Goal: Navigation & Orientation: Find specific page/section

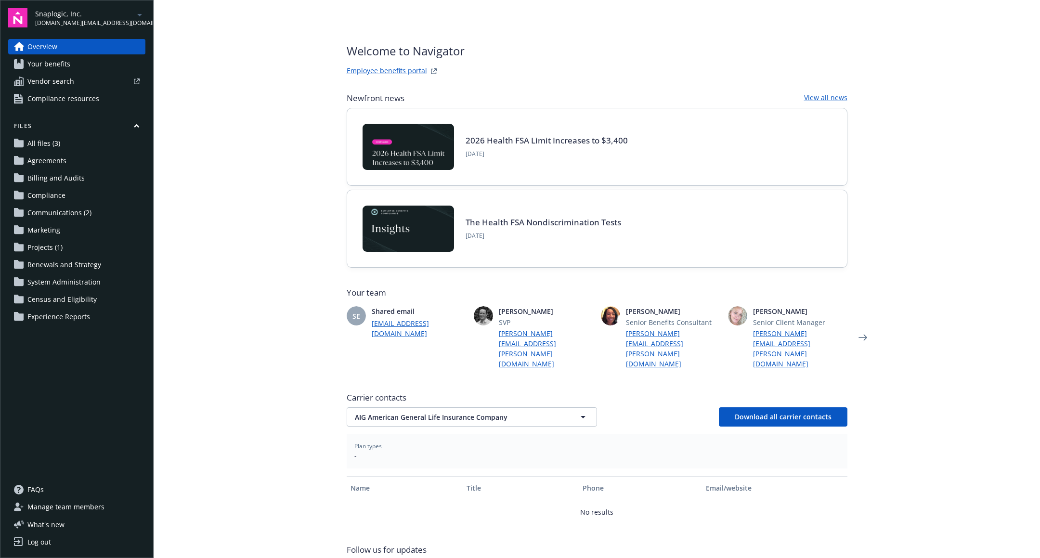
click at [373, 69] on link "Employee benefits portal" at bounding box center [387, 72] width 80 height 12
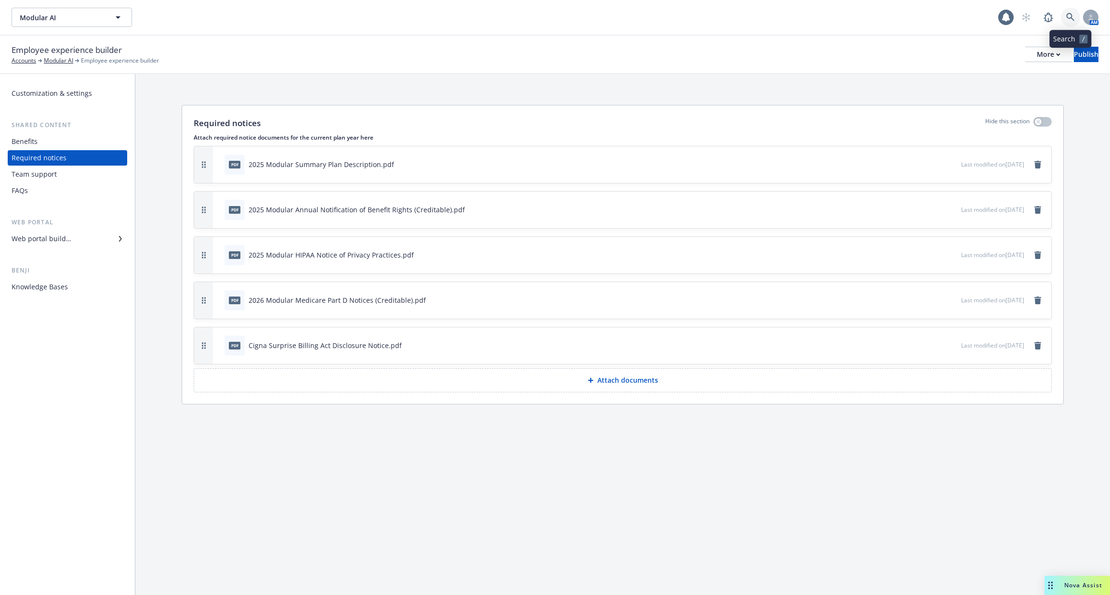
click at [1073, 14] on icon at bounding box center [1070, 17] width 9 height 9
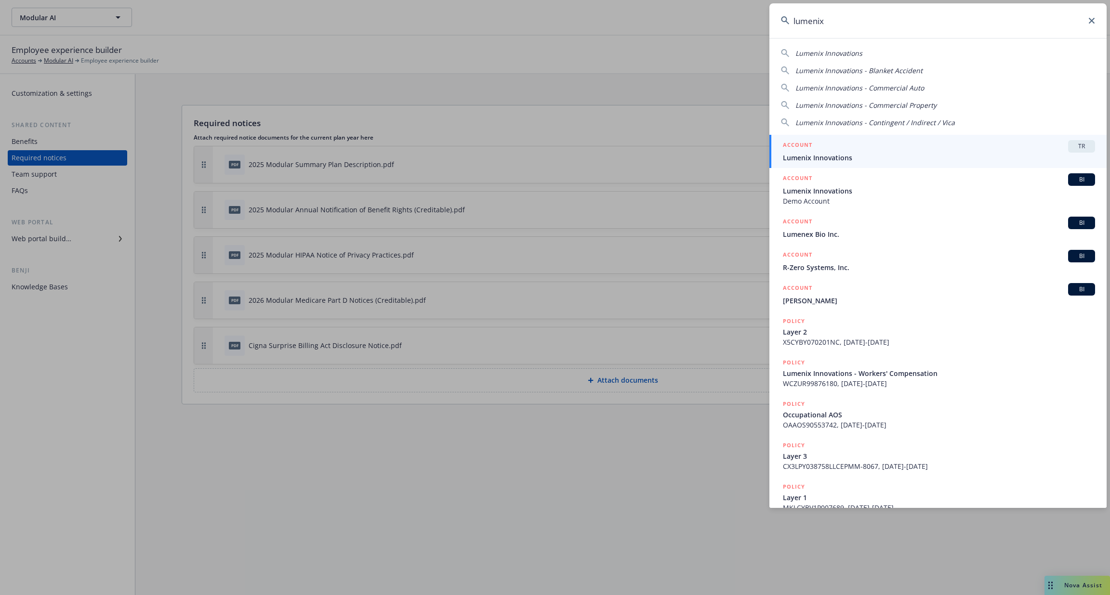
type input "lumenix"
click at [953, 155] on span "Lumenix Innovations" at bounding box center [939, 158] width 312 height 10
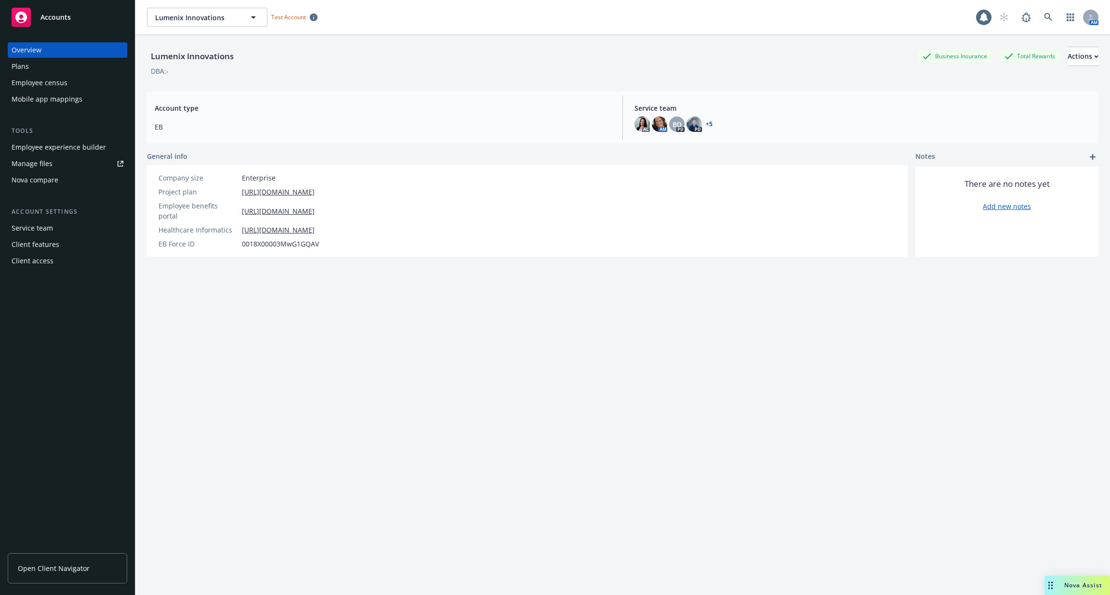
click at [75, 79] on div "Employee census" at bounding box center [68, 82] width 112 height 15
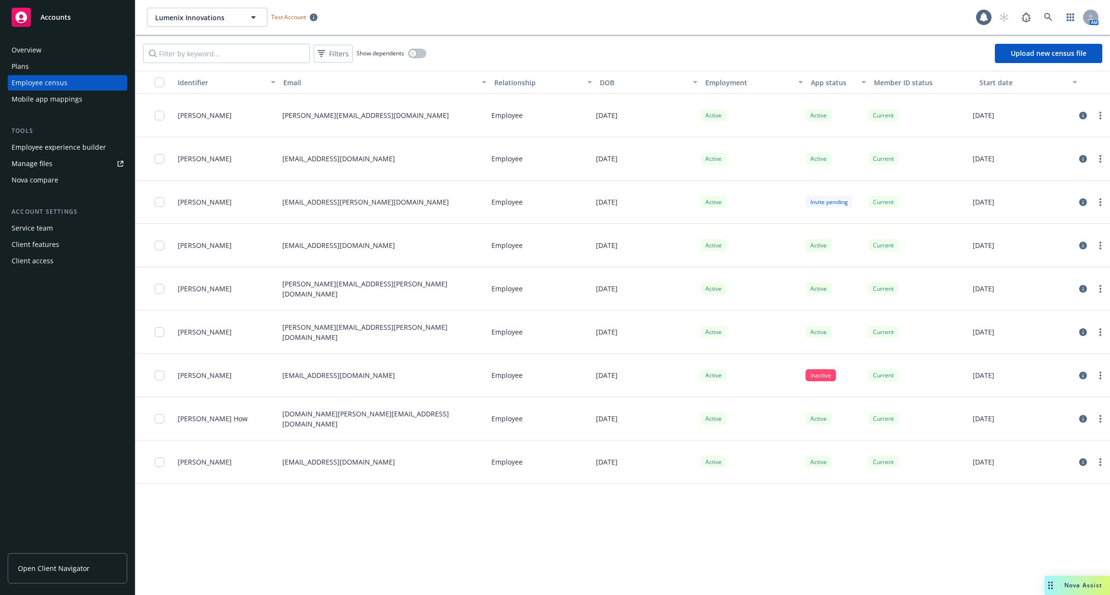
click at [68, 145] on div "Employee experience builder" at bounding box center [59, 147] width 94 height 15
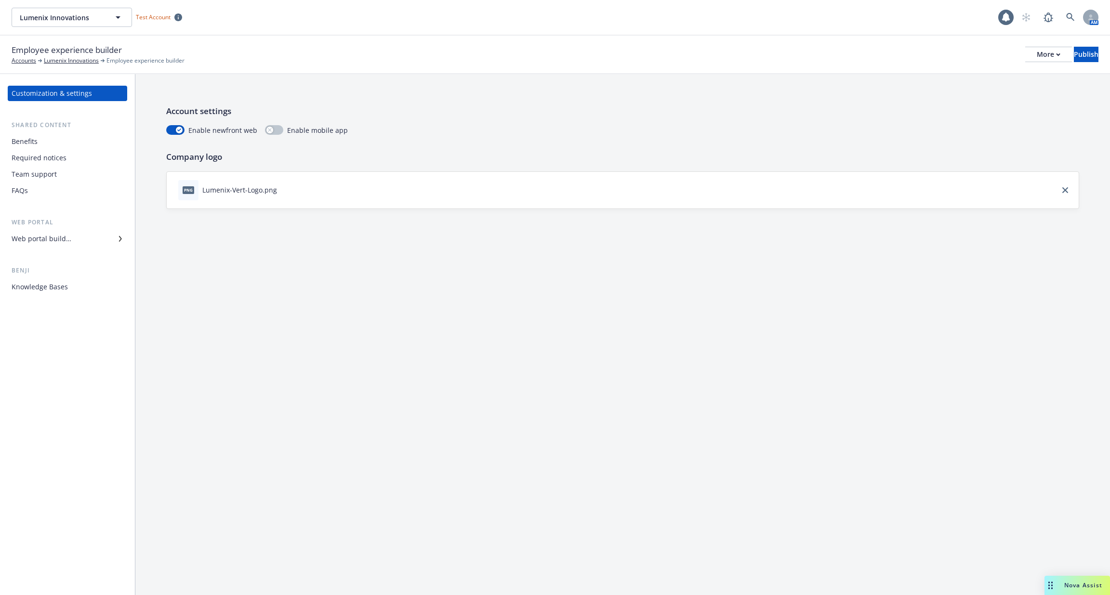
click at [82, 145] on div "Benefits" at bounding box center [68, 141] width 112 height 15
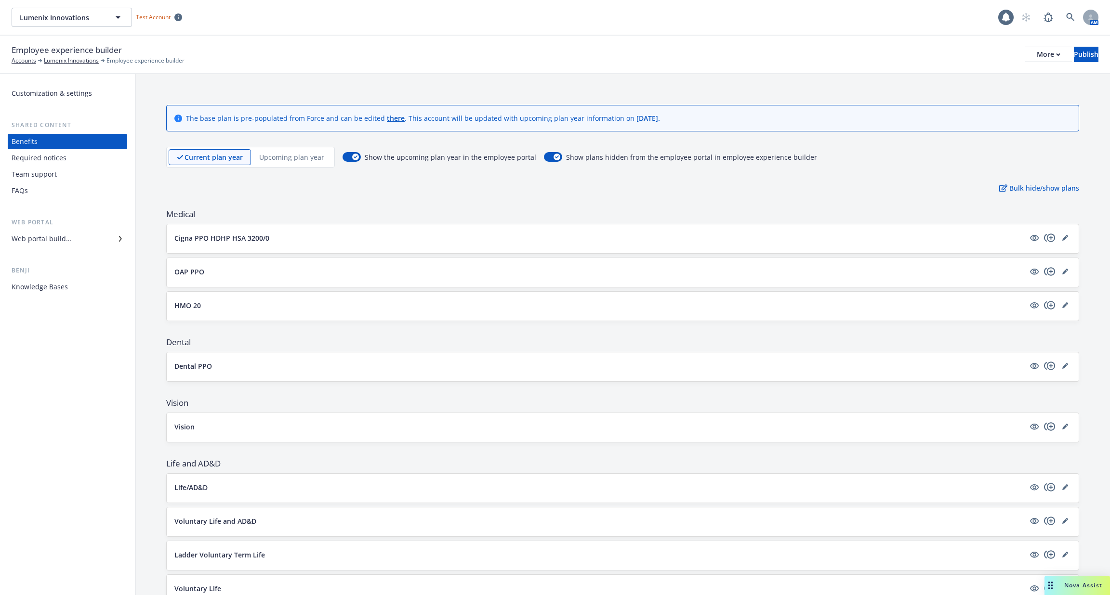
click at [82, 158] on div "Required notices" at bounding box center [68, 157] width 112 height 15
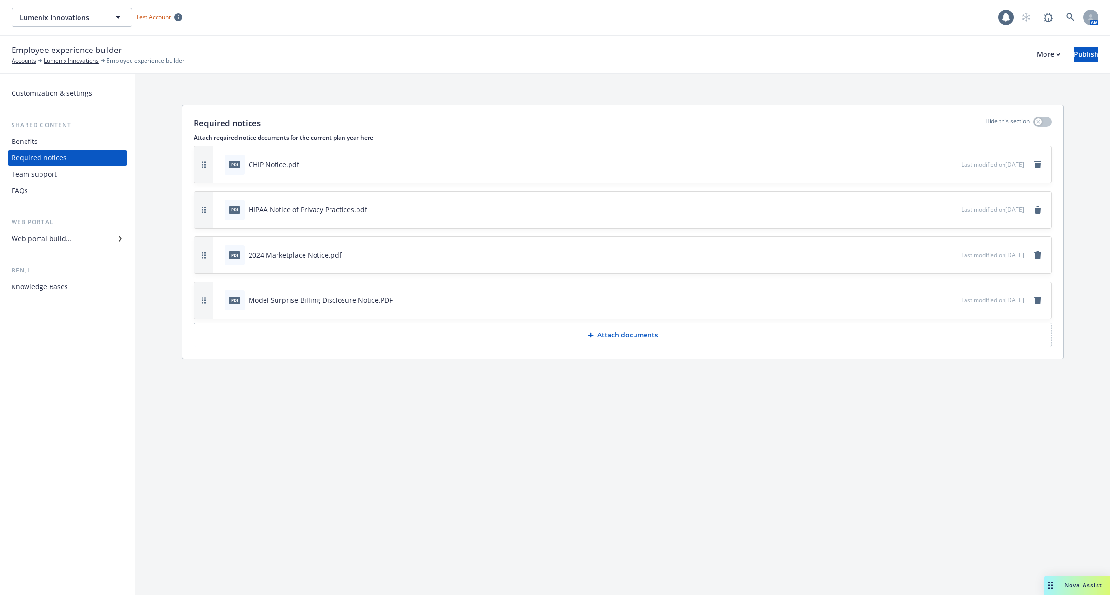
click at [82, 174] on div "Team support" at bounding box center [68, 174] width 112 height 15
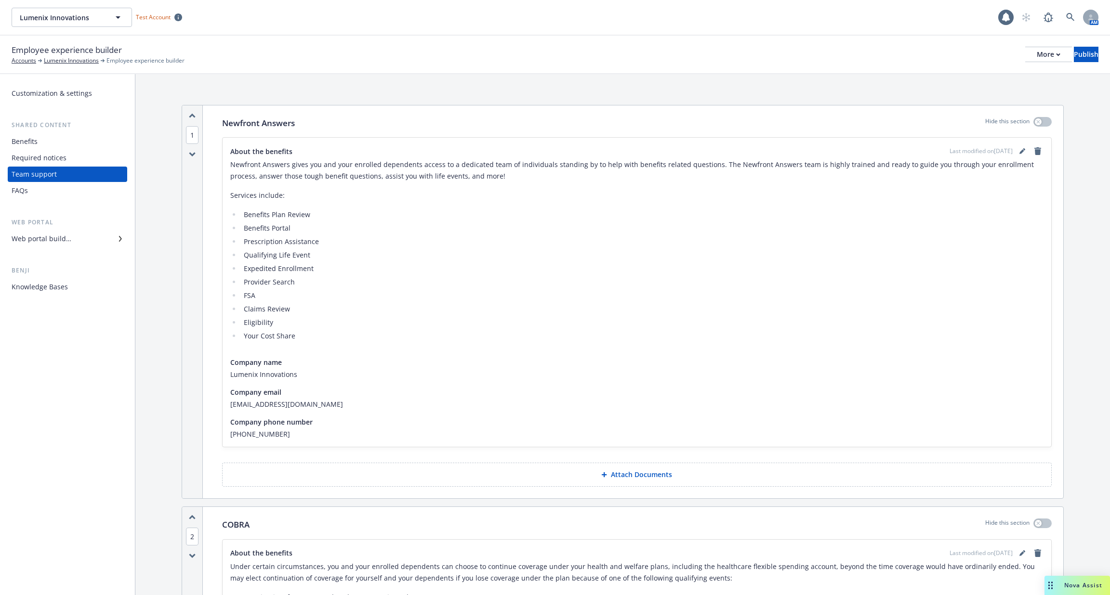
click at [80, 236] on div "Web portal builder" at bounding box center [68, 238] width 112 height 15
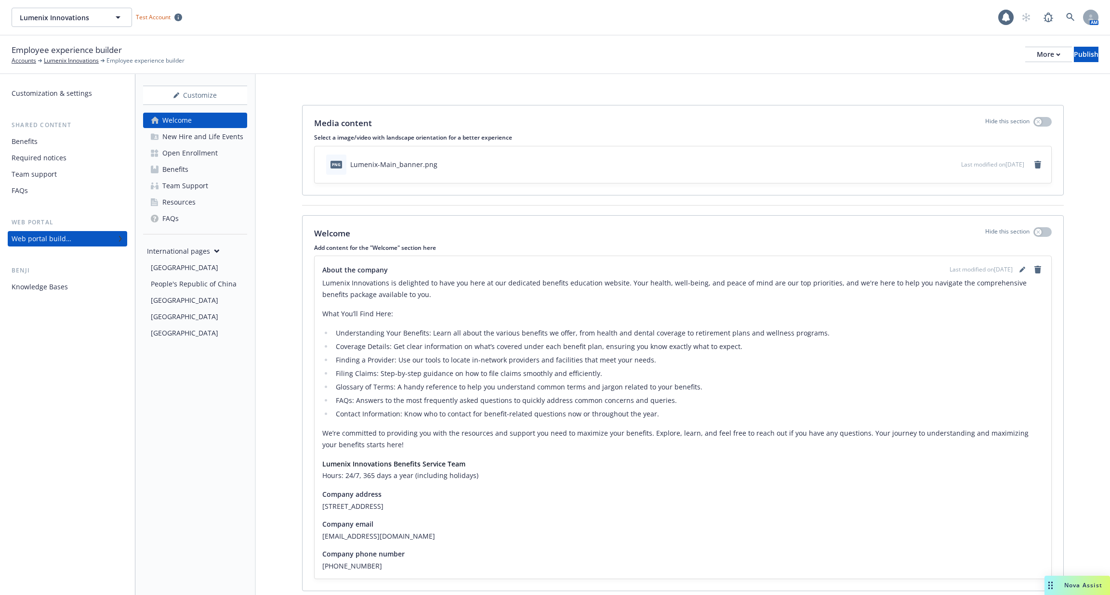
click at [178, 155] on div "Open Enrollment" at bounding box center [189, 152] width 55 height 15
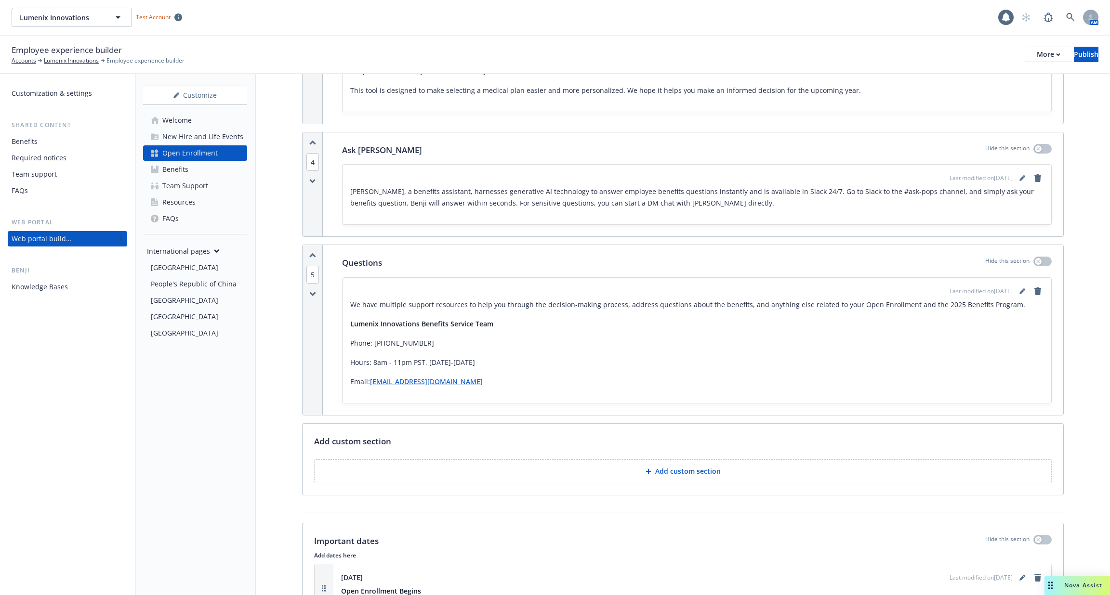
scroll to position [1054, 0]
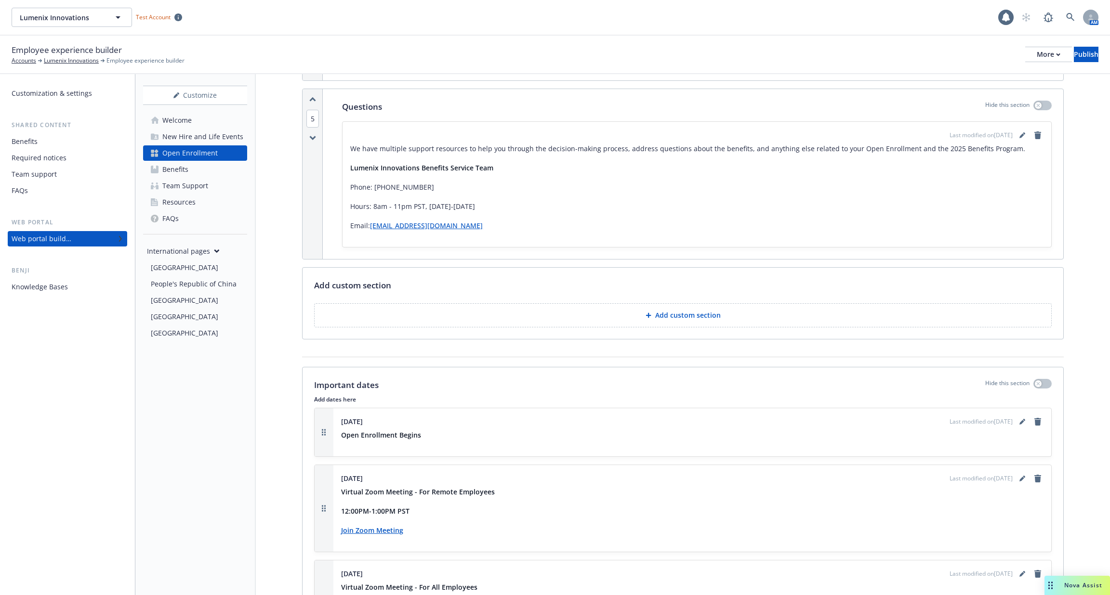
click at [651, 313] on icon at bounding box center [648, 316] width 6 height 6
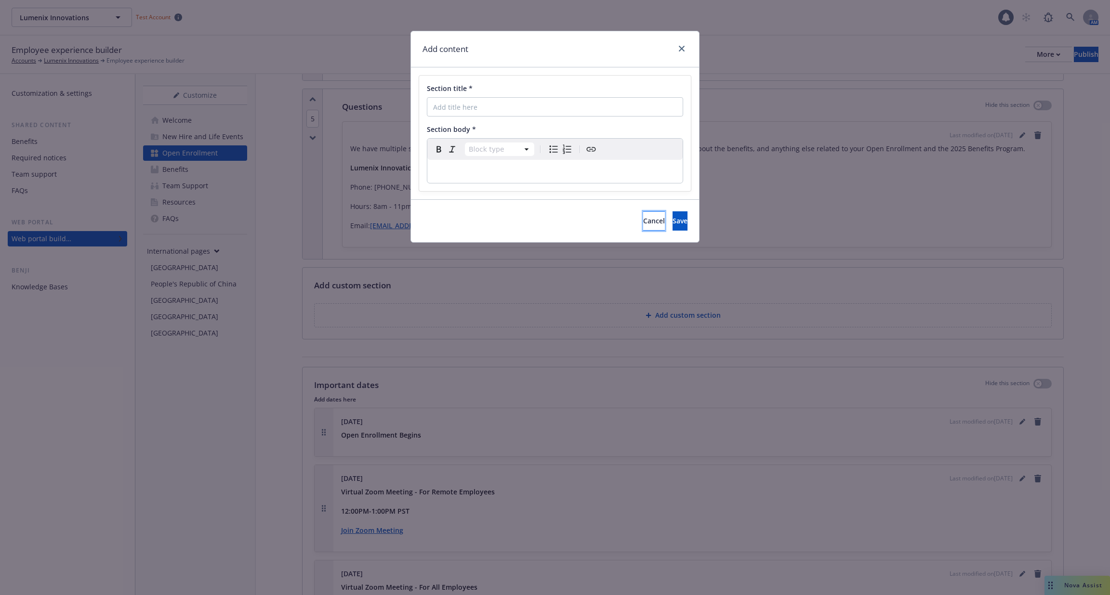
click at [643, 223] on span "Cancel" at bounding box center [654, 220] width 22 height 9
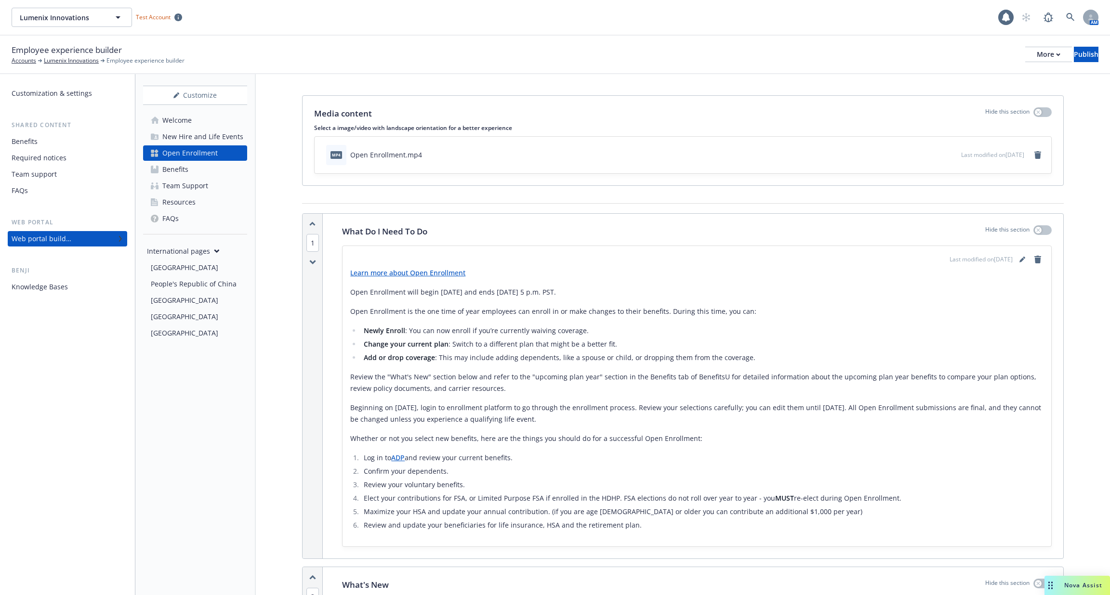
scroll to position [0, 0]
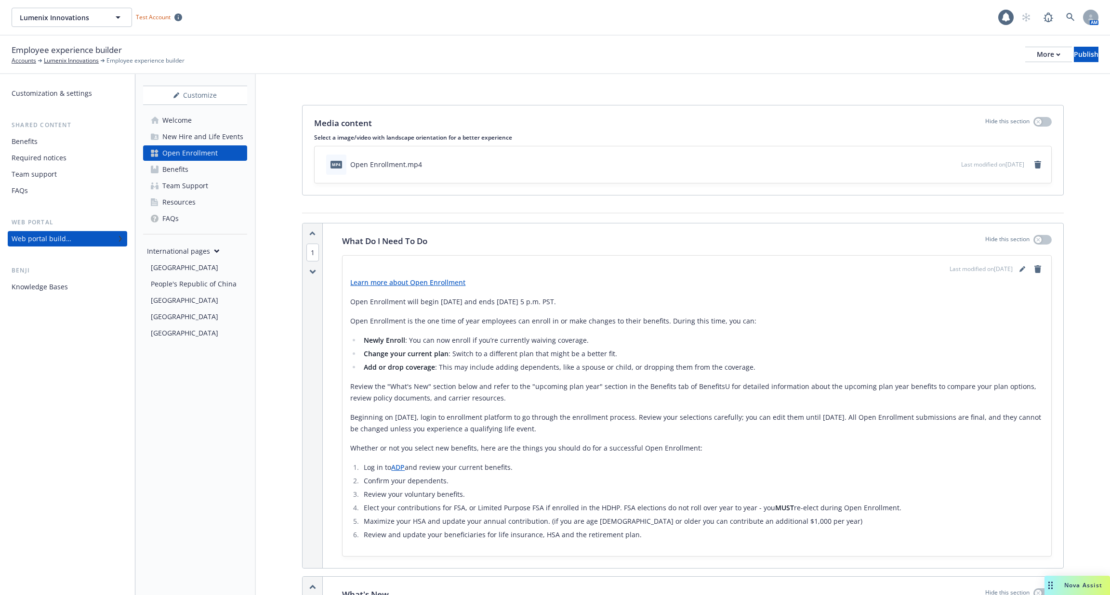
click at [947, 164] on icon "preview file" at bounding box center [951, 163] width 9 height 7
